Goal: Task Accomplishment & Management: Use online tool/utility

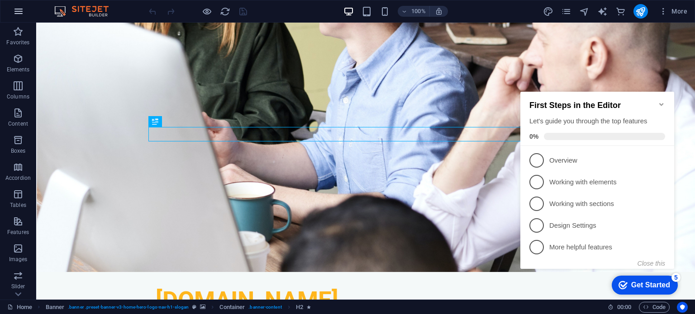
click at [14, 12] on icon "button" at bounding box center [18, 11] width 11 height 11
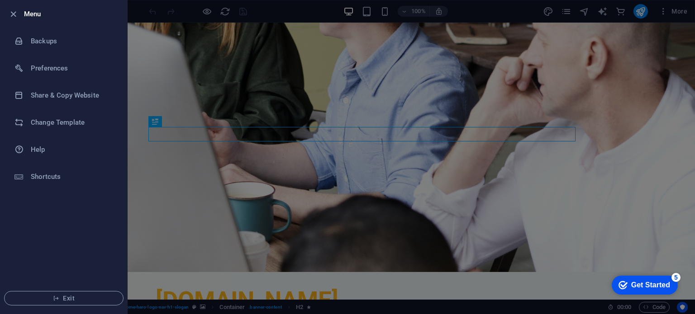
click at [175, 218] on div at bounding box center [347, 157] width 695 height 314
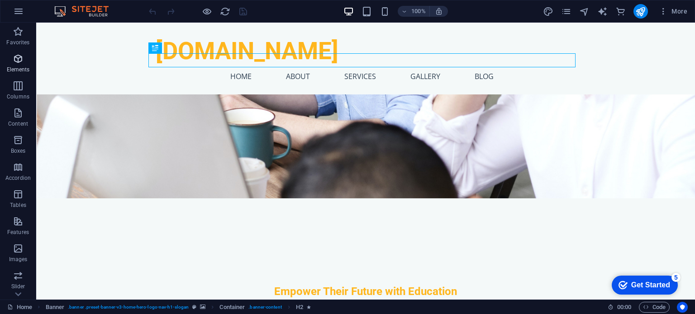
click at [15, 62] on icon "button" at bounding box center [18, 58] width 11 height 11
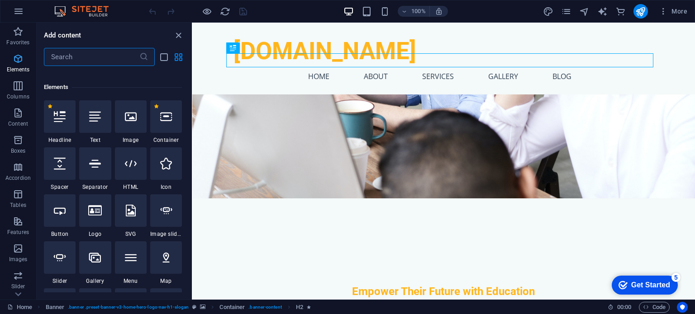
scroll to position [96, 0]
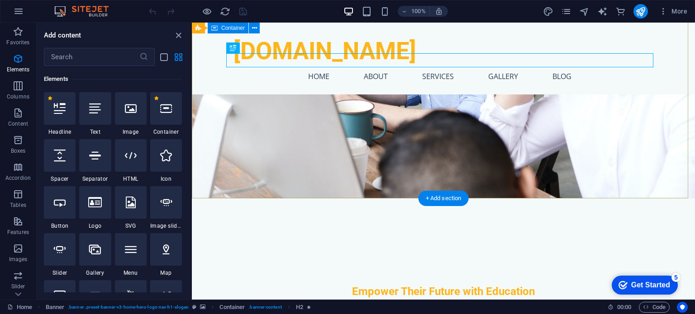
click at [281, 199] on div "Empower Their Future with Education Every child deserves the opportunity to lea…" at bounding box center [443, 305] width 503 height 213
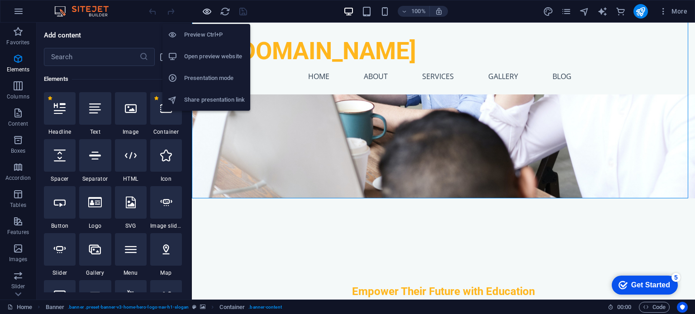
click at [208, 10] on icon "button" at bounding box center [207, 11] width 10 height 10
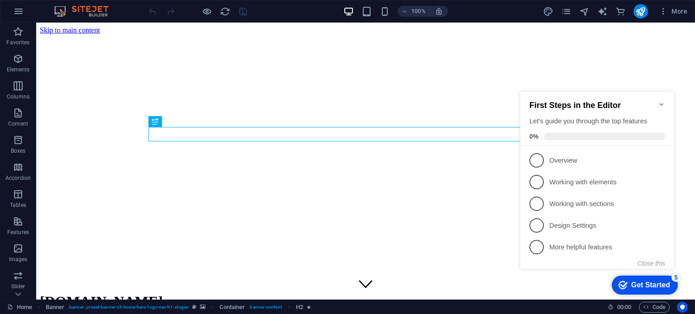
click at [663, 101] on icon "Minimize checklist" at bounding box center [661, 104] width 7 height 7
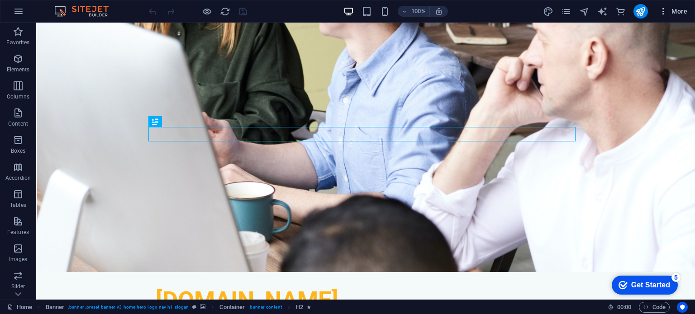
click at [662, 10] on icon "button" at bounding box center [662, 11] width 9 height 9
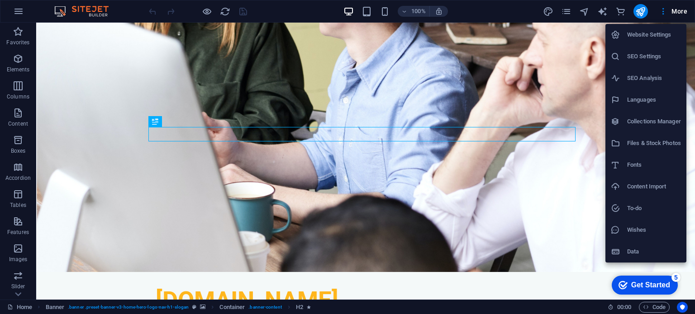
click at [567, 11] on div at bounding box center [347, 157] width 695 height 314
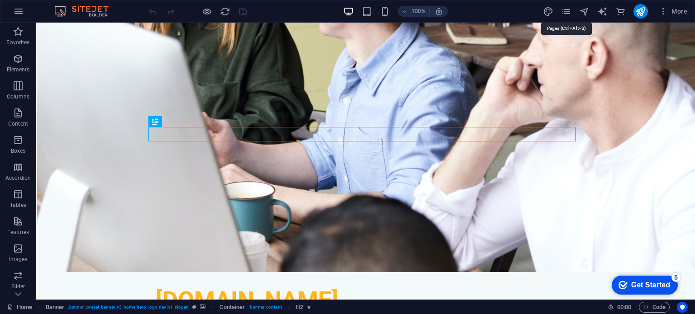
click at [567, 11] on icon "pages" at bounding box center [566, 11] width 10 height 10
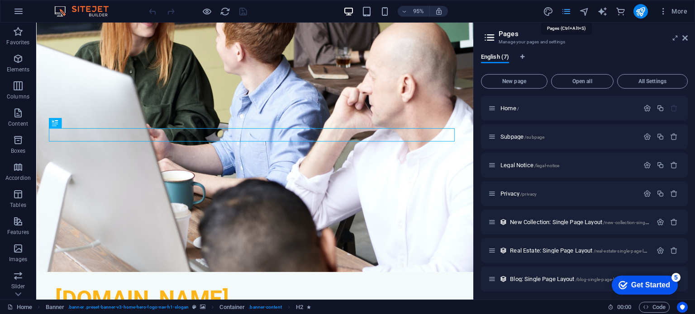
click at [566, 7] on icon "pages" at bounding box center [566, 11] width 10 height 10
click at [550, 10] on icon "design" at bounding box center [548, 11] width 10 height 10
select select "px"
select select "200"
select select "px"
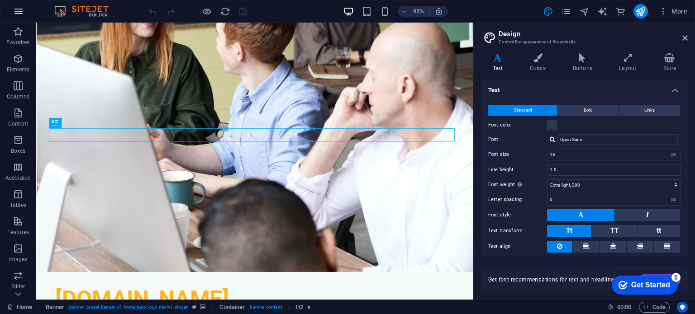
click at [18, 9] on icon "button" at bounding box center [18, 11] width 11 height 11
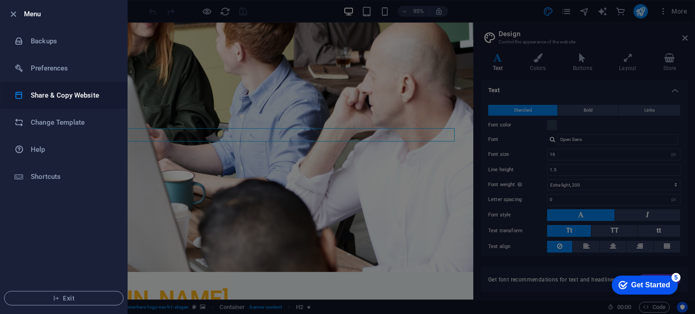
click at [87, 90] on h6 "Share & Copy Website" at bounding box center [73, 95] width 84 height 11
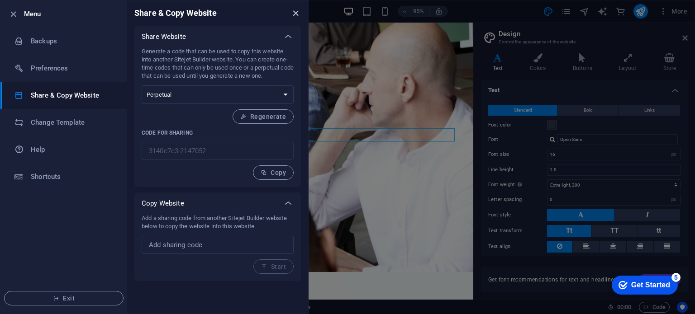
click at [294, 14] on icon "close" at bounding box center [295, 13] width 10 height 10
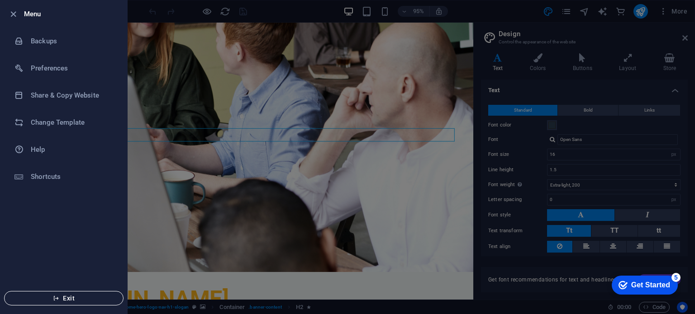
click at [92, 301] on span "Exit" at bounding box center [64, 298] width 104 height 7
click at [71, 300] on span "Exit" at bounding box center [64, 298] width 104 height 7
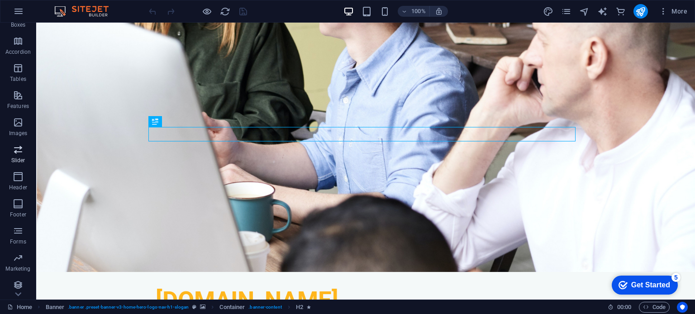
scroll to position [128, 0]
click at [18, 306] on link "Home" at bounding box center [19, 307] width 25 height 11
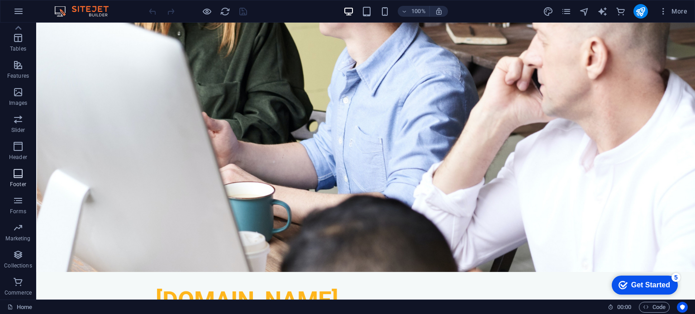
scroll to position [0, 0]
click at [19, 15] on icon "button" at bounding box center [18, 11] width 11 height 11
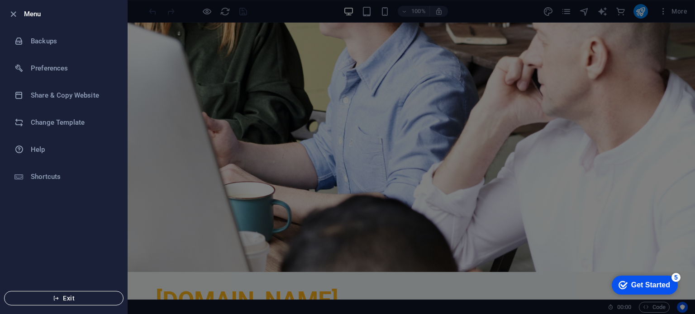
click at [72, 300] on span "Exit" at bounding box center [64, 298] width 104 height 7
